Goal: Information Seeking & Learning: Learn about a topic

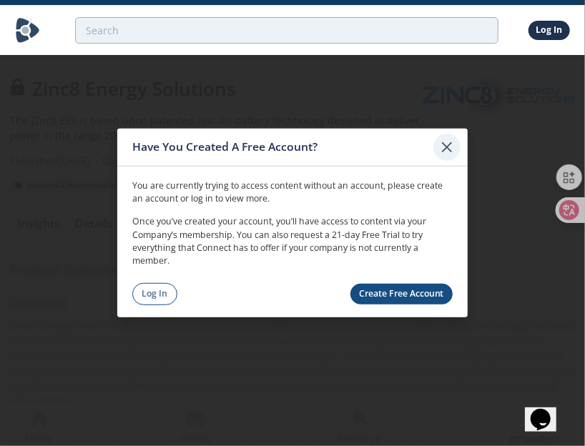
click at [451, 137] on div at bounding box center [446, 147] width 27 height 27
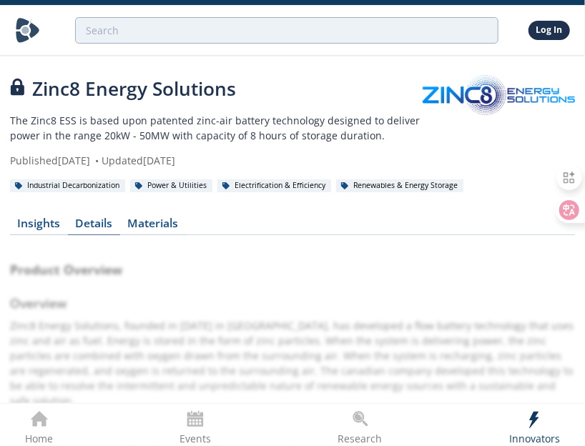
click at [95, 229] on div "Details" at bounding box center [94, 223] width 37 height 11
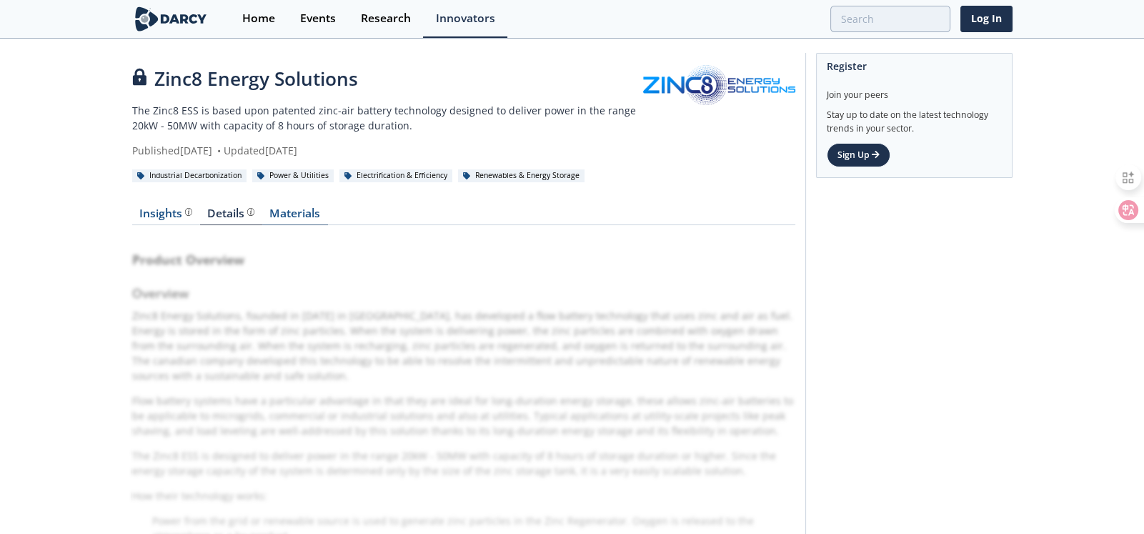
click at [297, 223] on link "Materials" at bounding box center [295, 216] width 66 height 17
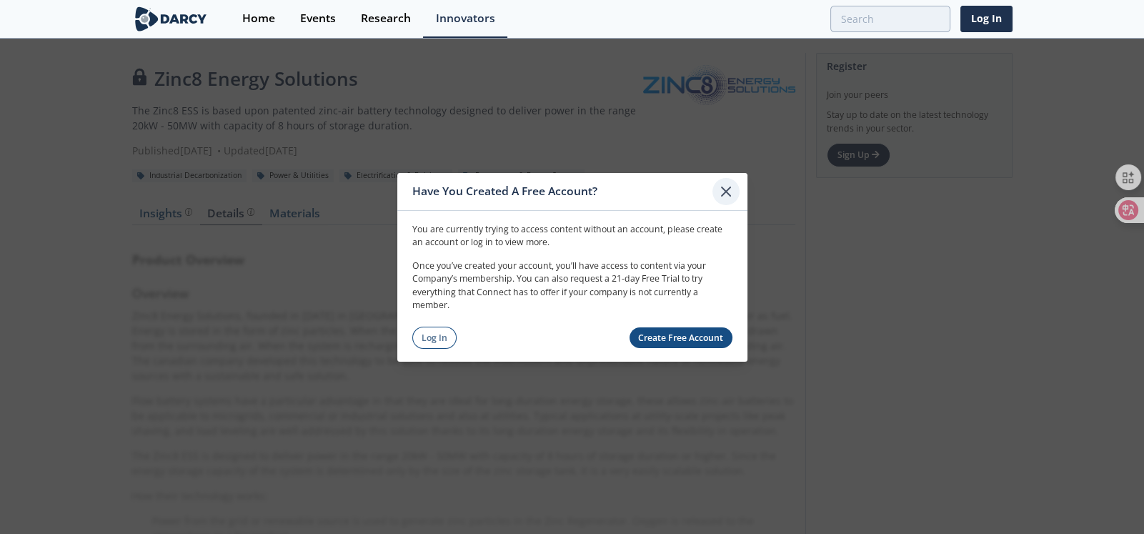
click at [584, 192] on div at bounding box center [726, 190] width 27 height 27
